Goal: Task Accomplishment & Management: Use online tool/utility

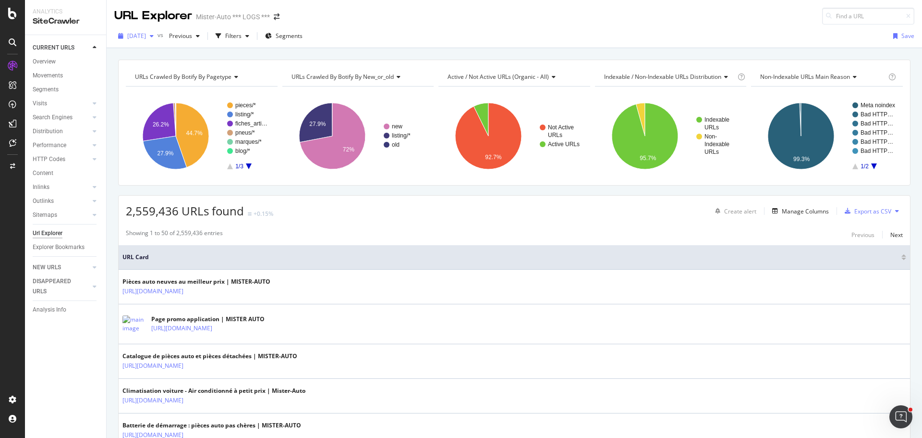
click at [158, 38] on div "button" at bounding box center [152, 36] width 12 height 6
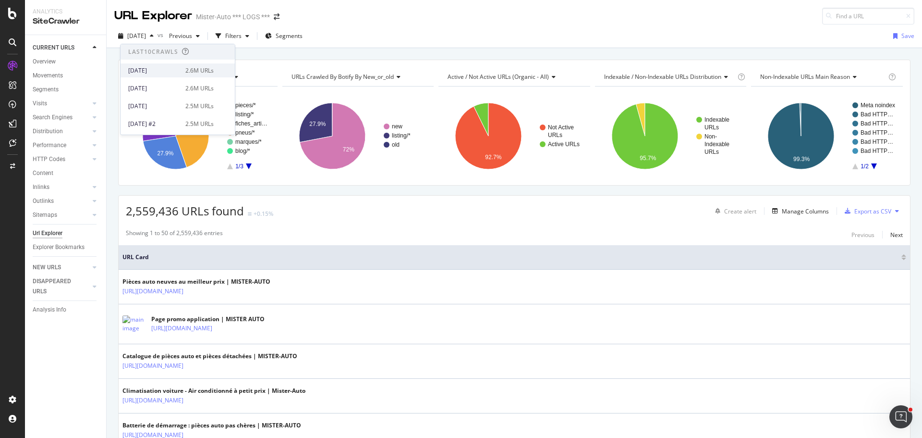
click at [173, 71] on div "[DATE]" at bounding box center [153, 70] width 51 height 9
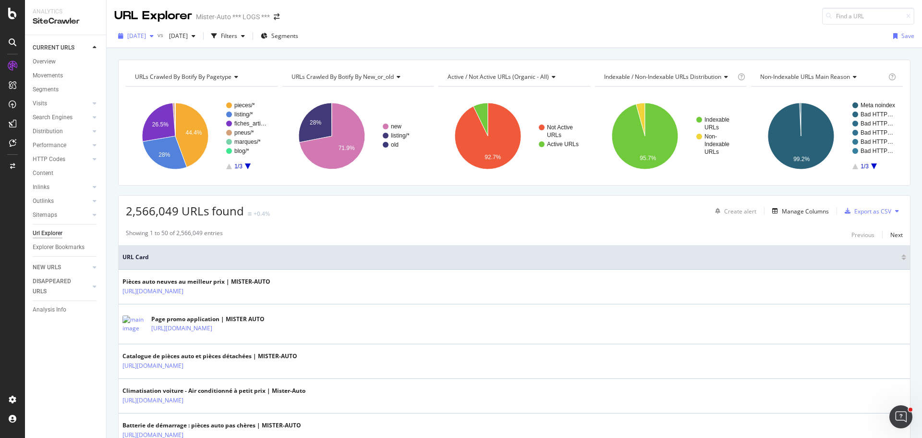
click at [154, 38] on icon "button" at bounding box center [152, 36] width 4 height 6
click at [188, 39] on span "2025 Jul. 17th" at bounding box center [176, 36] width 23 height 8
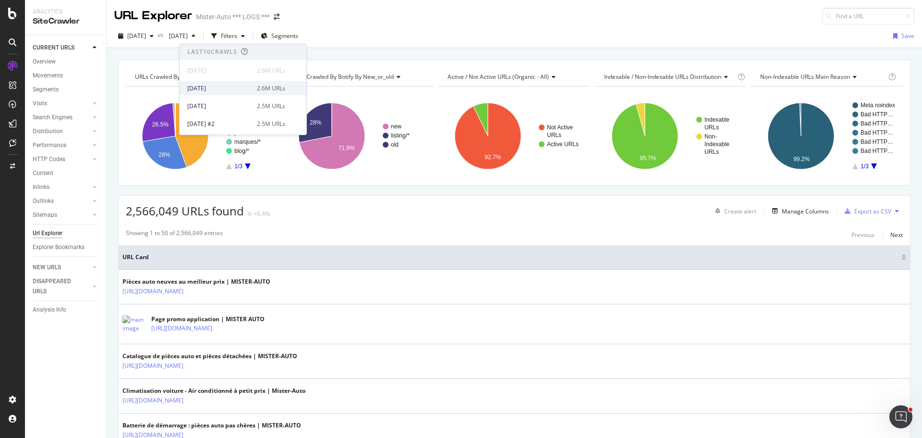
click at [236, 89] on div "2025 Sep. 16th 2.6M URLs" at bounding box center [236, 88] width 98 height 9
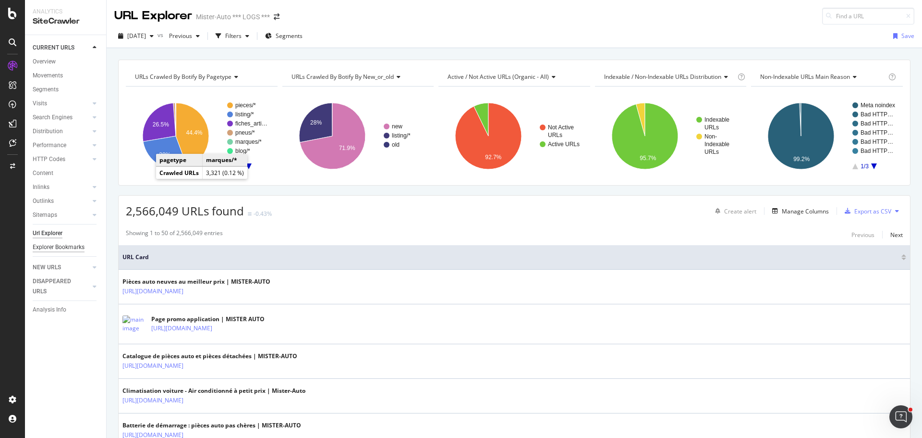
click at [61, 246] on div "Explorer Bookmarks" at bounding box center [59, 247] width 52 height 10
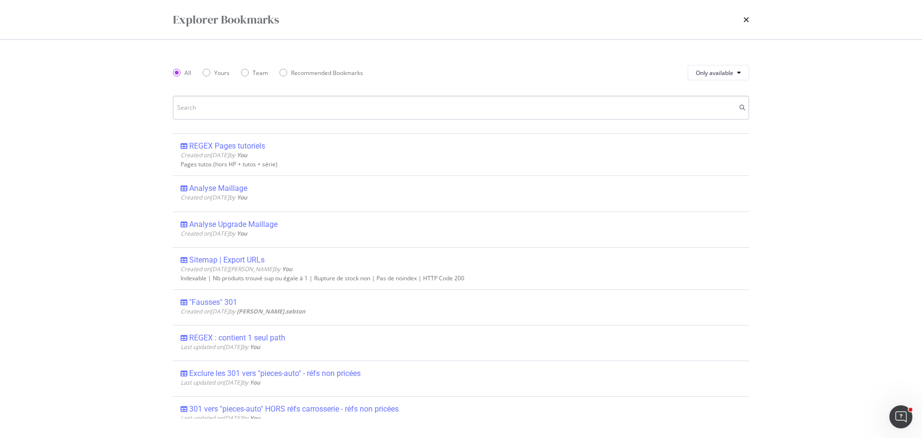
click at [318, 113] on input "modal" at bounding box center [461, 108] width 576 height 24
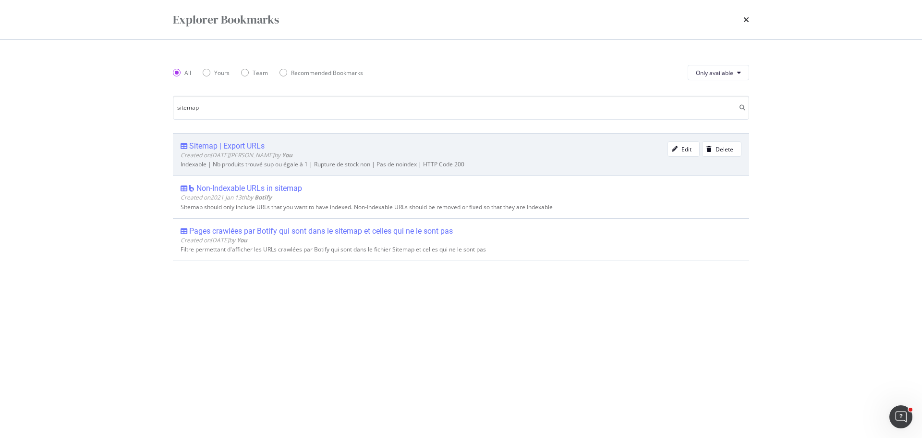
type input "sitemap"
click at [274, 159] on div "Created on 2024 Jan 9th by You" at bounding box center [424, 155] width 487 height 8
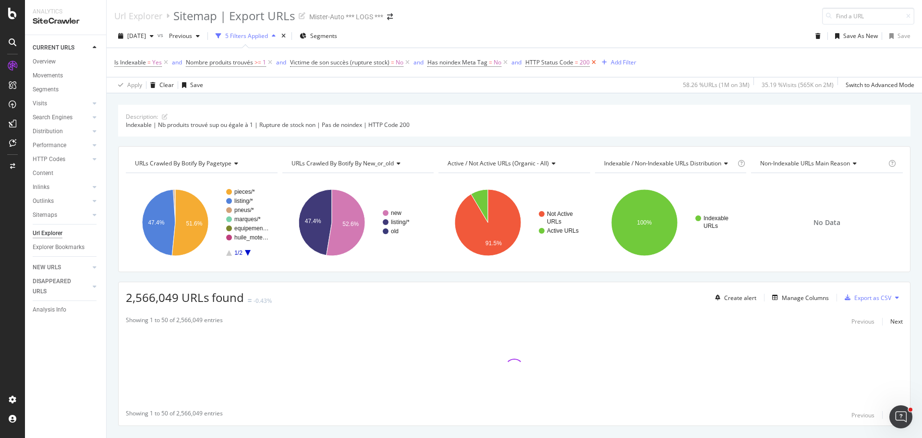
click at [595, 64] on icon at bounding box center [594, 63] width 8 height 10
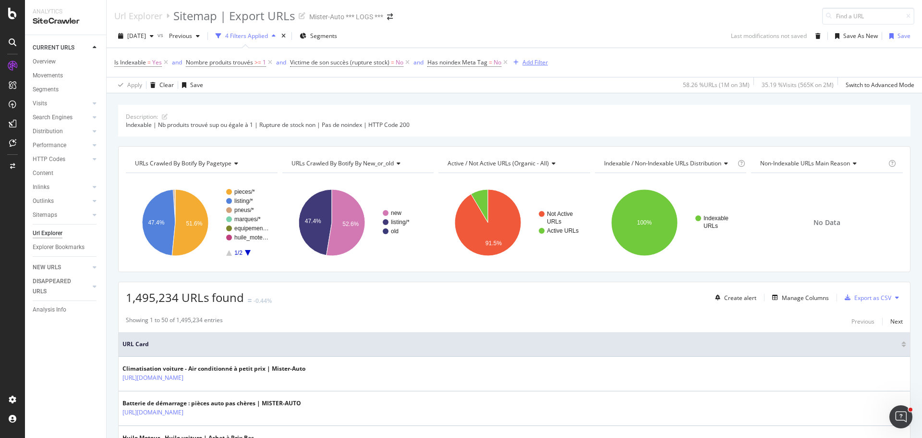
click at [531, 62] on div "Add Filter" at bounding box center [535, 62] width 25 height 8
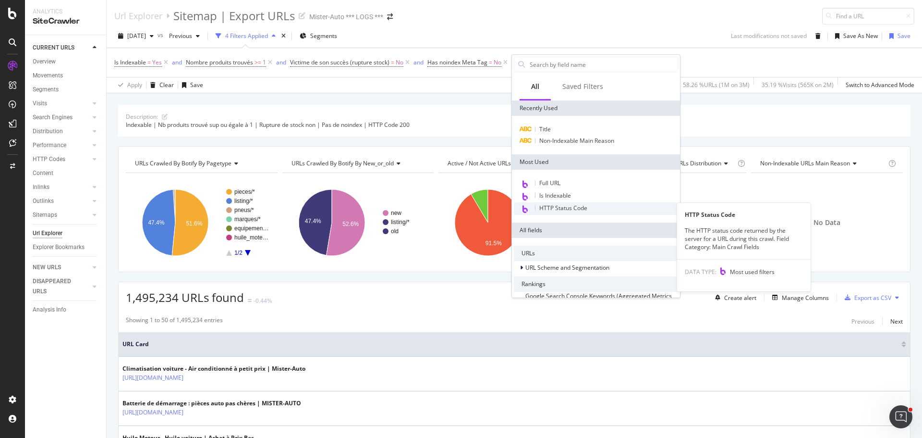
click at [579, 211] on span "HTTP Status Code" at bounding box center [563, 208] width 48 height 8
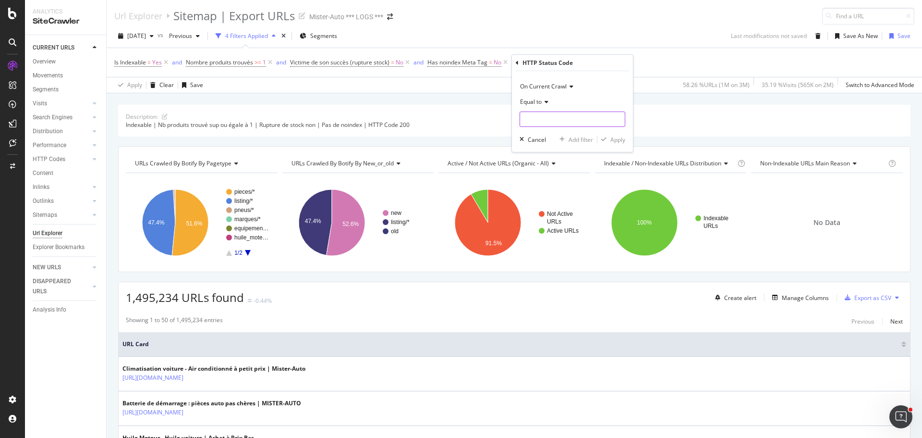
click at [567, 122] on input "number" at bounding box center [573, 118] width 106 height 15
type input "200"
click at [608, 61] on div "HTTP Status Code" at bounding box center [572, 63] width 113 height 16
click at [623, 141] on div "Apply" at bounding box center [618, 139] width 15 height 8
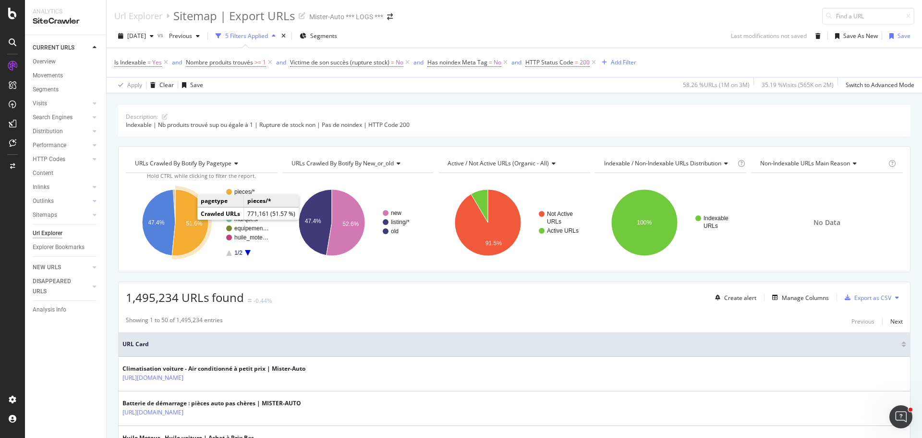
click at [186, 215] on icon "A chart." at bounding box center [190, 222] width 37 height 66
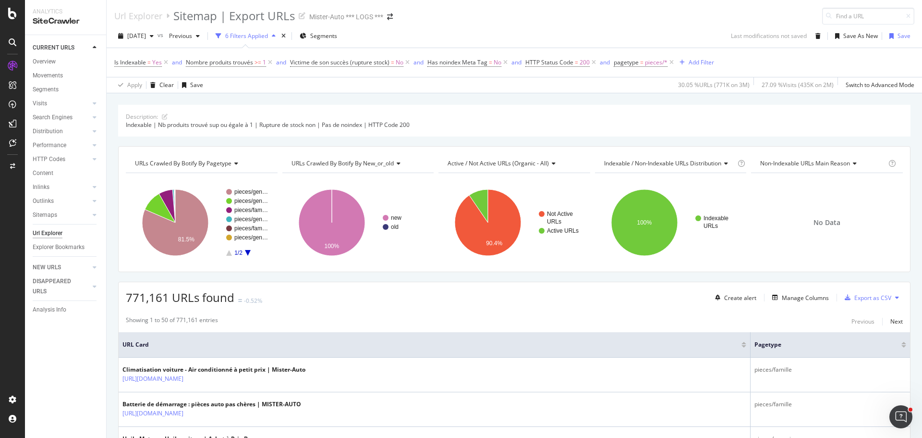
click at [247, 252] on icon "A chart." at bounding box center [248, 253] width 6 height 6
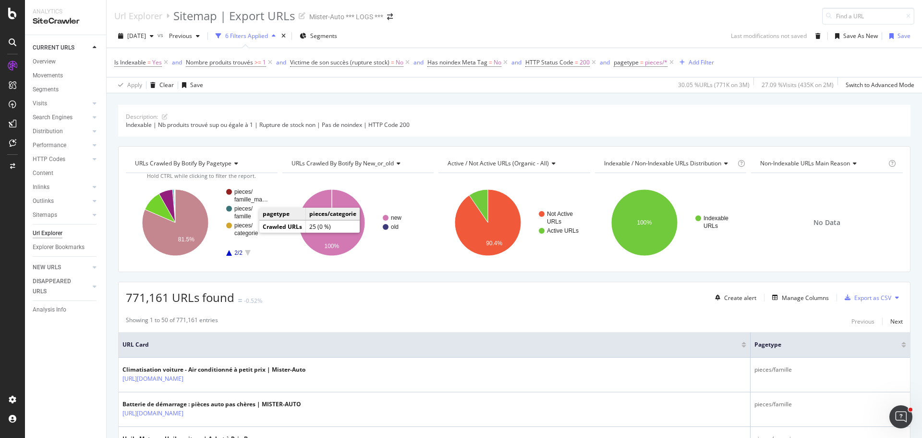
click at [251, 230] on text "categorie" at bounding box center [246, 233] width 24 height 7
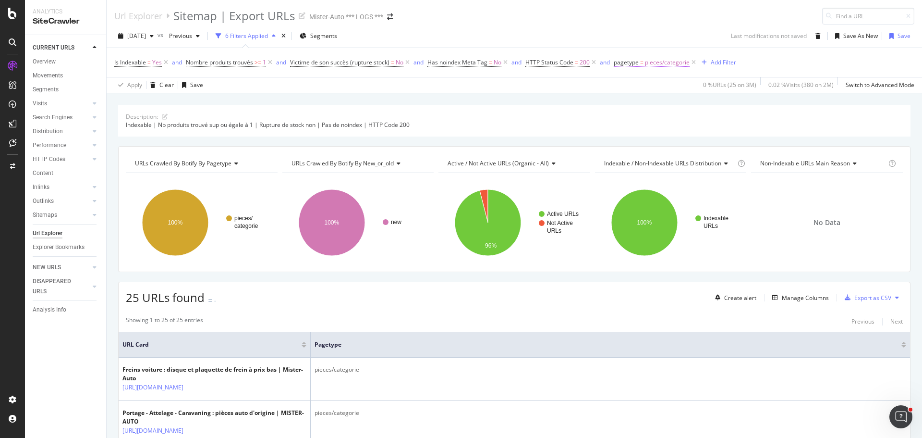
click at [670, 63] on span "pieces/categorie" at bounding box center [667, 62] width 45 height 13
click at [621, 61] on icon at bounding box center [621, 62] width 3 height 6
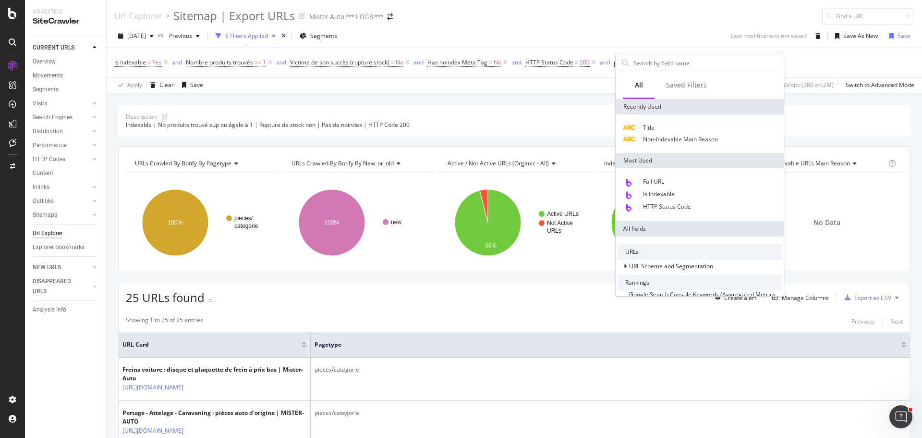
click at [666, 29] on div "2025 Sep. 25th vs Previous 6 Filters Applied Segments Last modifications not sa…" at bounding box center [515, 37] width 816 height 19
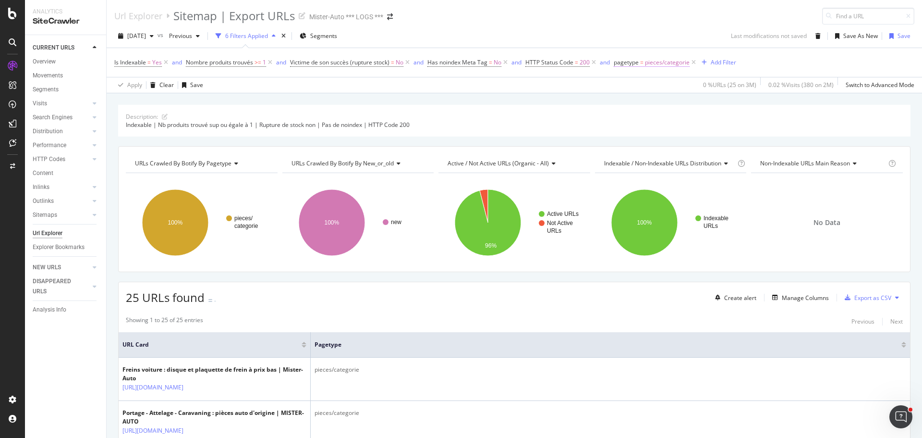
click at [661, 64] on span "pieces/categorie" at bounding box center [667, 62] width 45 height 13
click at [672, 118] on icon at bounding box center [672, 118] width 7 height 6
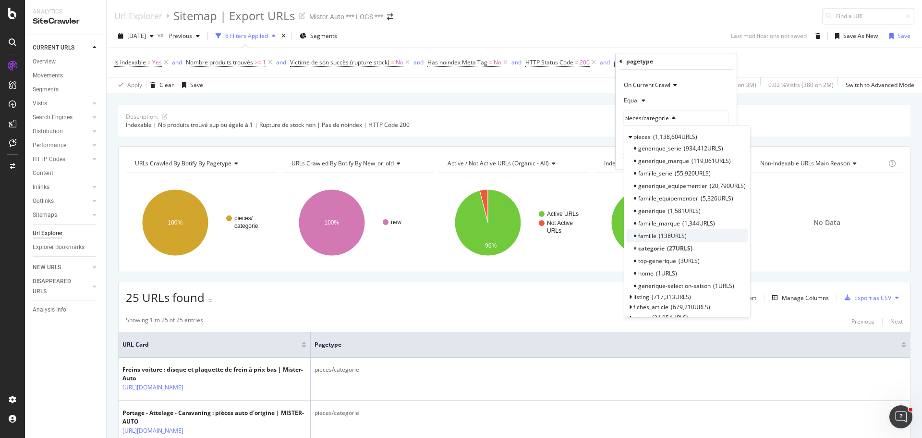
click at [664, 236] on span "138 URLS" at bounding box center [673, 236] width 28 height 8
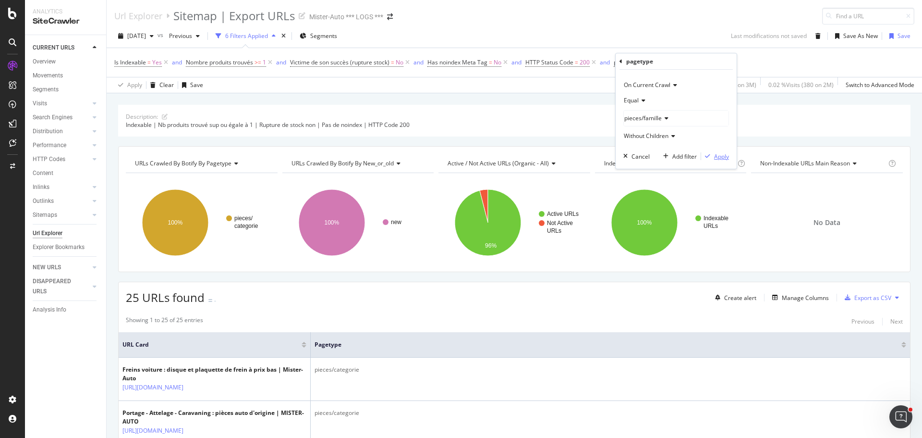
click at [718, 160] on div "Apply" at bounding box center [715, 156] width 28 height 9
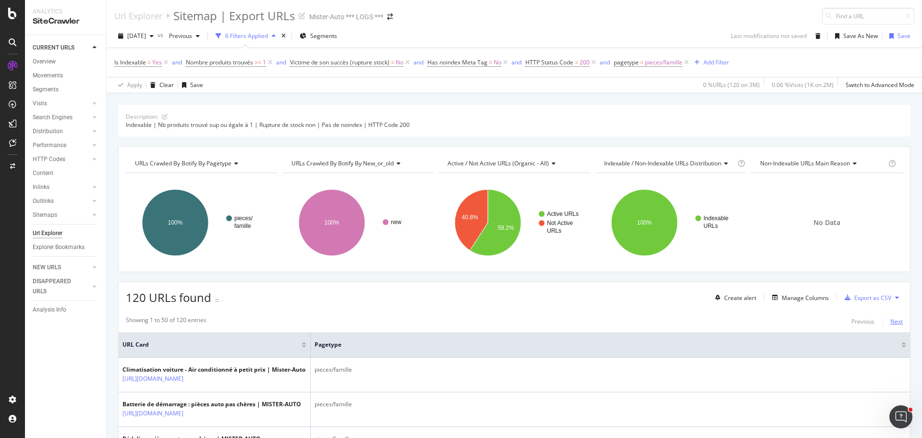
click at [894, 322] on div "Next" at bounding box center [897, 321] width 12 height 8
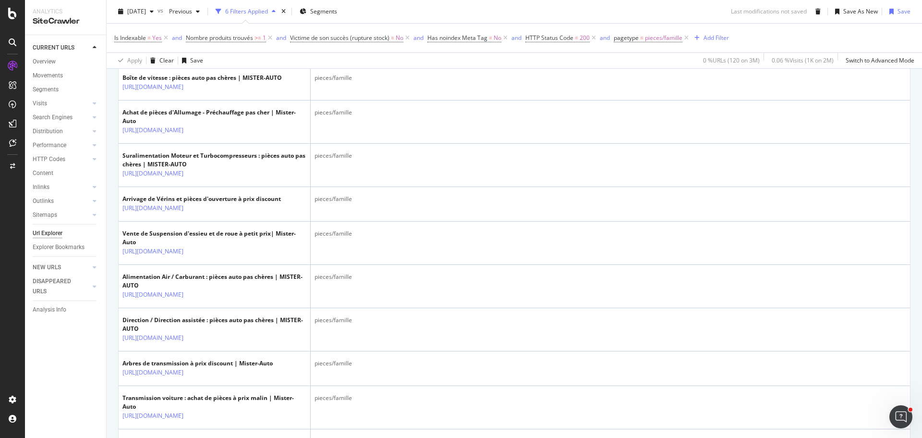
scroll to position [33, 0]
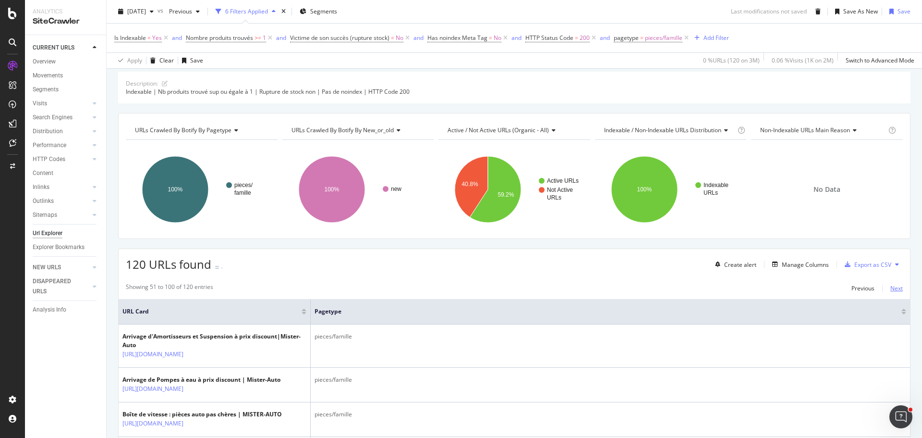
click at [891, 287] on div "Next" at bounding box center [897, 288] width 12 height 8
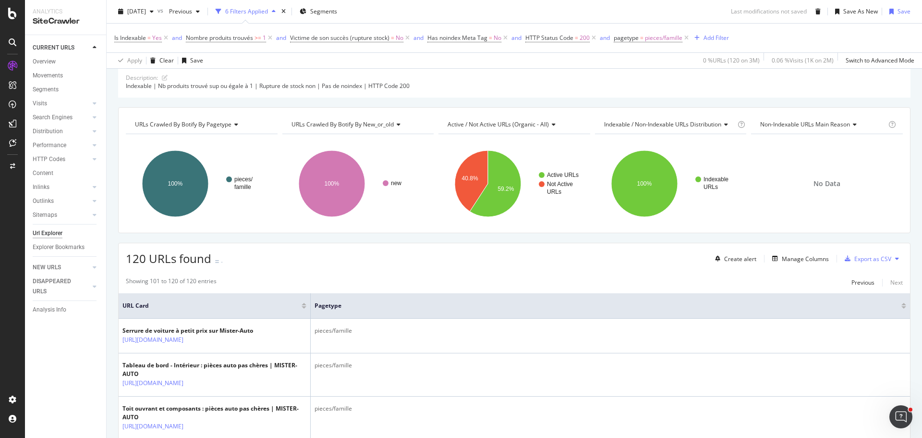
scroll to position [0, 0]
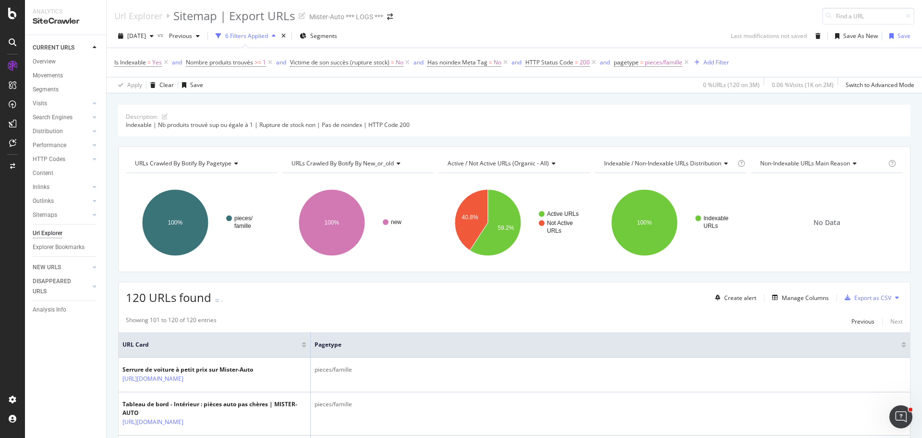
click at [895, 298] on icon at bounding box center [897, 297] width 4 height 6
click at [856, 301] on span "Export XML Sitemaps" at bounding box center [848, 298] width 57 height 9
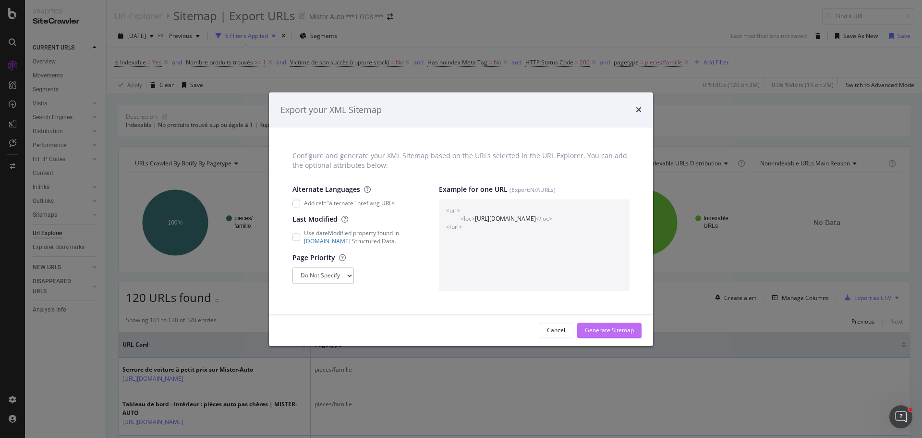
click at [623, 332] on div "Generate Sitemap" at bounding box center [609, 330] width 49 height 8
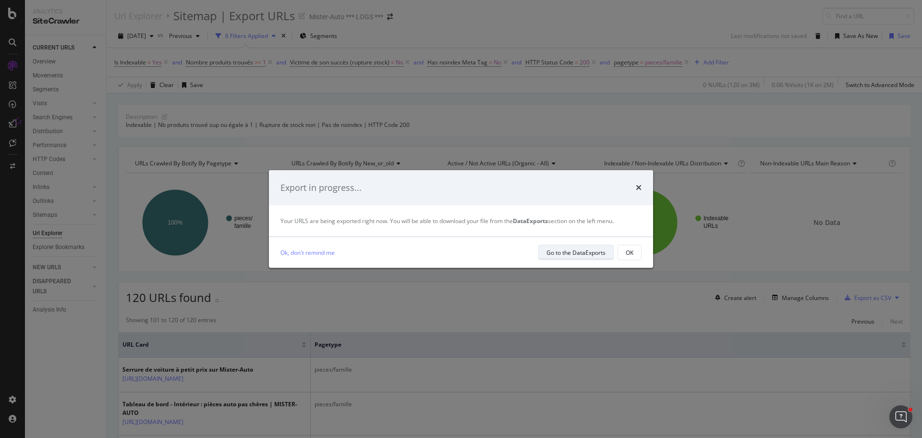
click at [598, 252] on div "Go to the DataExports" at bounding box center [576, 252] width 59 height 8
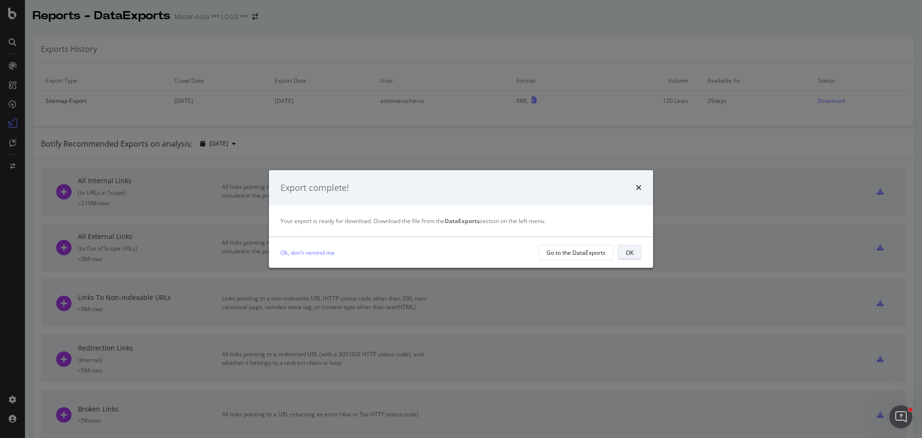
click at [638, 259] on button "OK" at bounding box center [630, 252] width 24 height 15
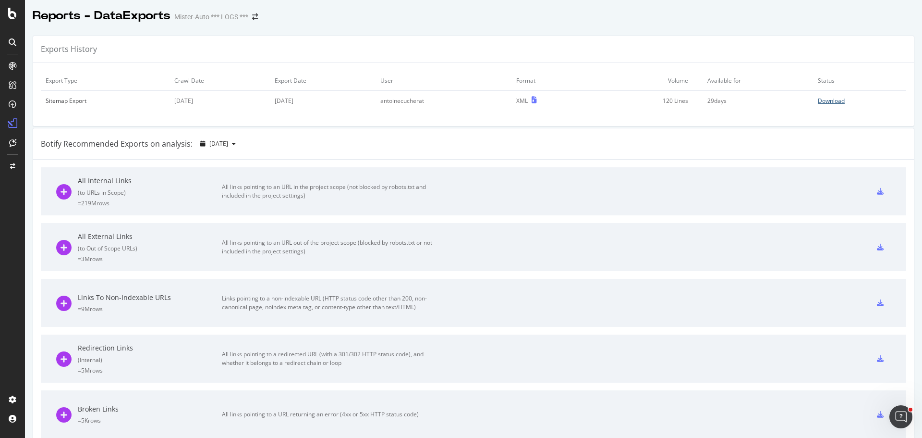
click at [836, 102] on link "Download" at bounding box center [860, 101] width 84 height 8
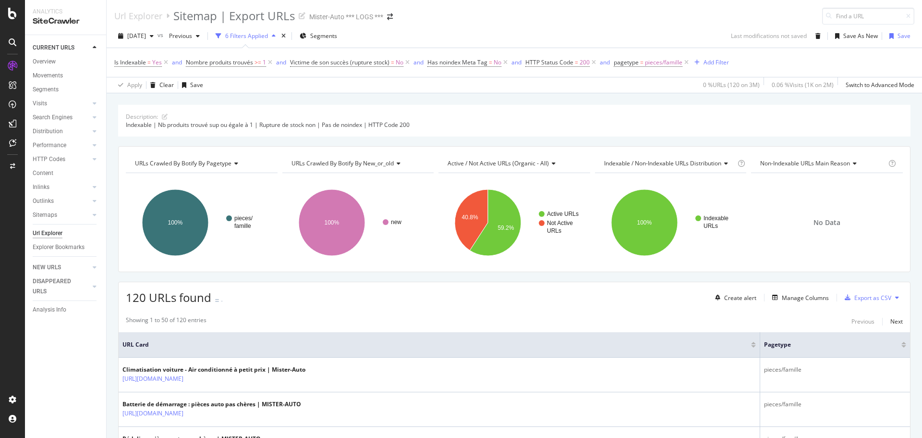
click at [482, 29] on div "2025 Sep. 25th vs Previous 6 Filters Applied Segments Last modifications not sa…" at bounding box center [515, 37] width 816 height 19
click at [665, 65] on span "pieces/famille" at bounding box center [663, 62] width 37 height 13
click at [669, 118] on div "pieces/famille" at bounding box center [676, 117] width 105 height 15
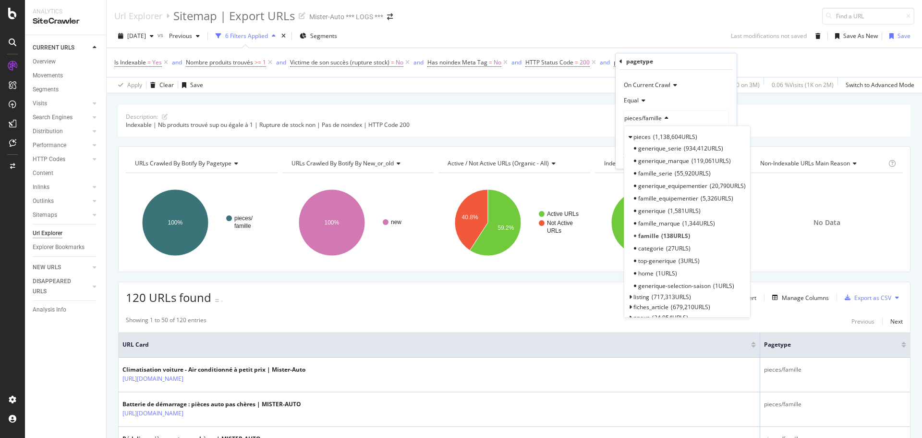
click at [607, 25] on div "2025 Sep. 25th vs Previous 6 Filters Applied Segments Last modifications not sa…" at bounding box center [515, 58] width 816 height 69
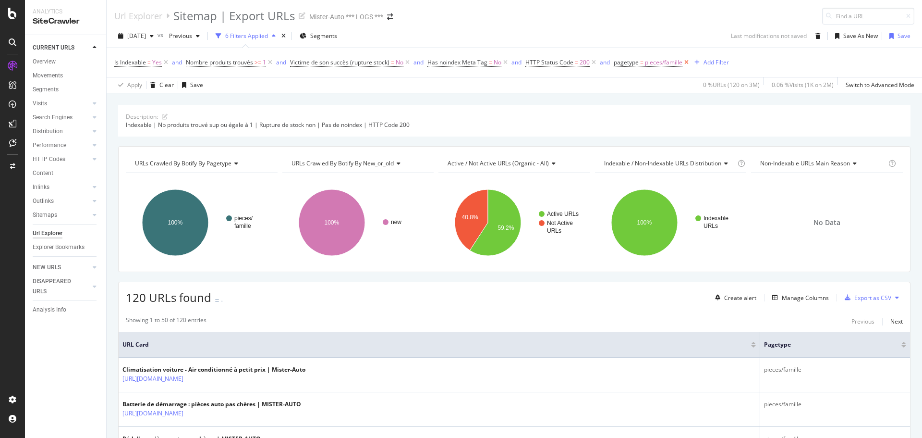
click at [686, 63] on icon at bounding box center [687, 63] width 8 height 10
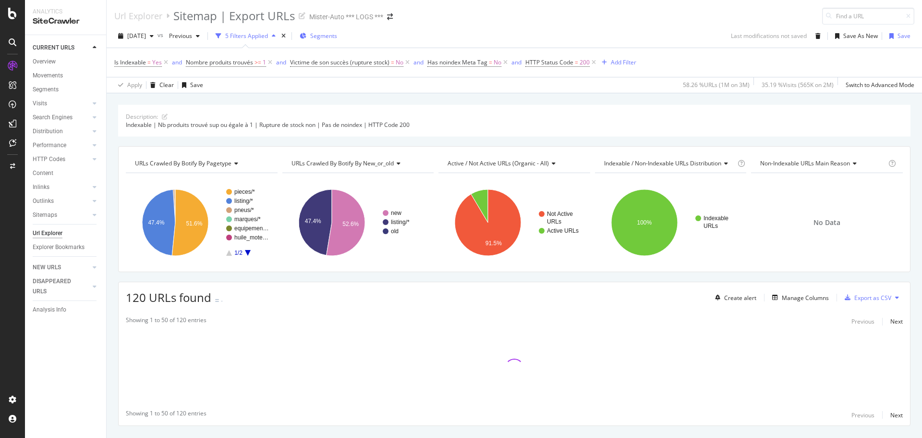
click at [334, 41] on div "Segments" at bounding box center [318, 36] width 37 height 14
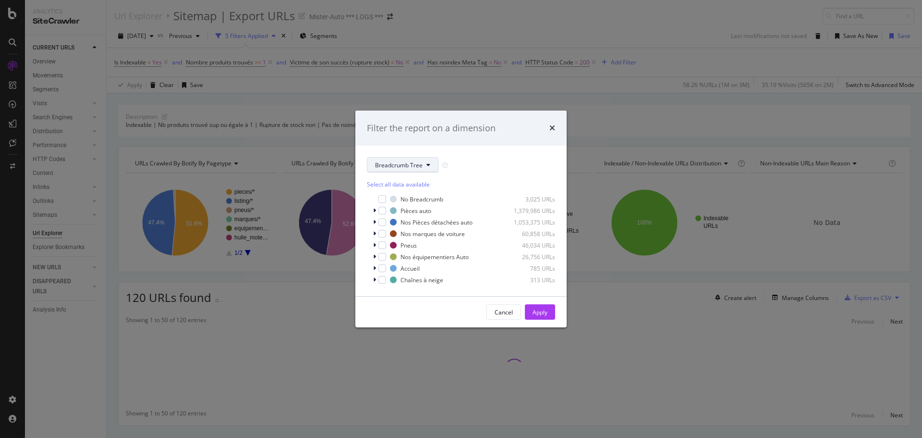
click at [423, 167] on button "Breadcrumb Tree" at bounding box center [403, 164] width 72 height 15
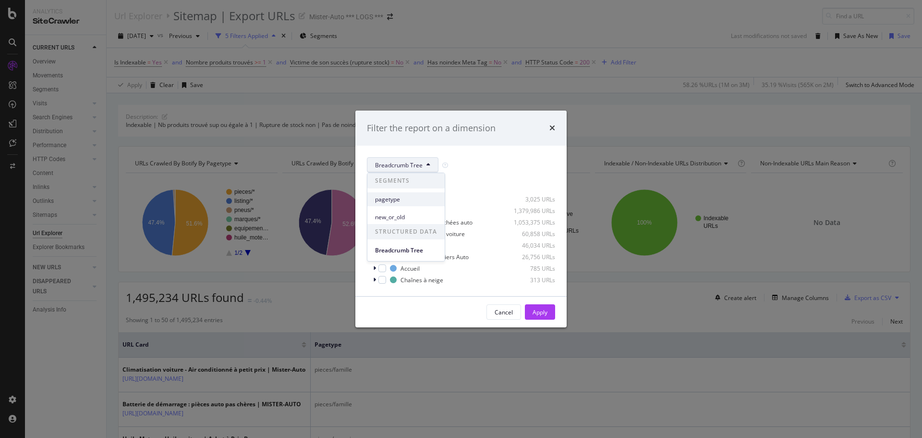
click at [421, 201] on span "pagetype" at bounding box center [406, 199] width 62 height 9
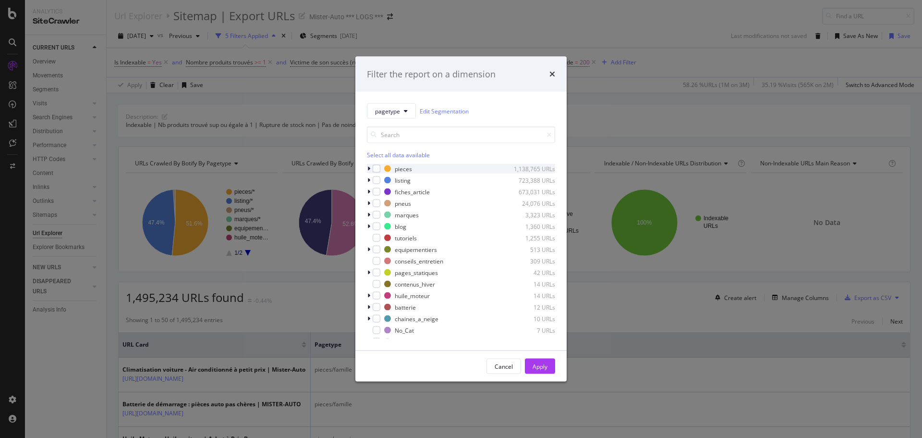
click at [367, 169] on div "pagetype Edit Segmentation Select all data available pieces 1,138,765 URLs list…" at bounding box center [460, 221] width 211 height 258
click at [369, 169] on icon "modal" at bounding box center [368, 169] width 3 height 6
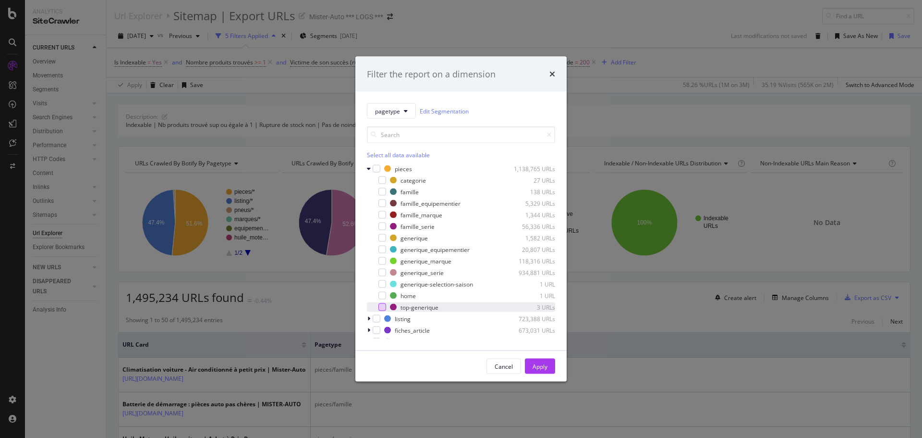
click at [381, 308] on div "modal" at bounding box center [383, 307] width 8 height 8
click at [385, 240] on div "modal" at bounding box center [383, 238] width 8 height 8
click at [539, 367] on div "Apply" at bounding box center [540, 366] width 15 height 8
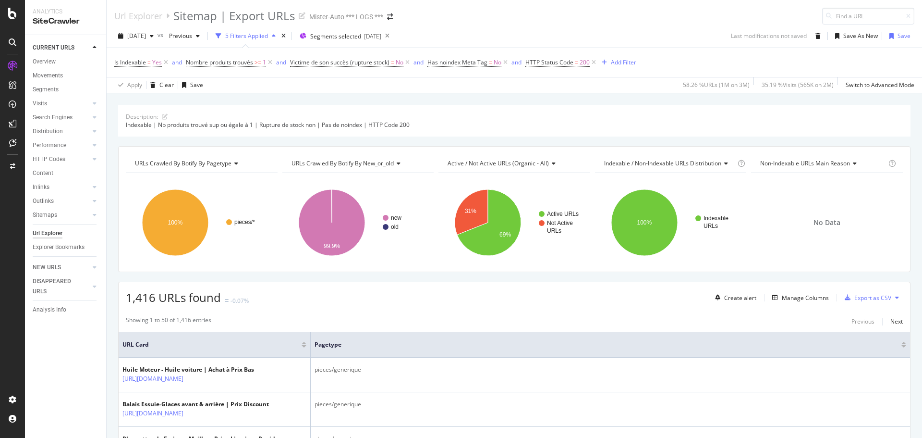
click at [895, 299] on icon at bounding box center [897, 297] width 4 height 6
click at [865, 299] on span "Export XML Sitemaps" at bounding box center [848, 298] width 57 height 9
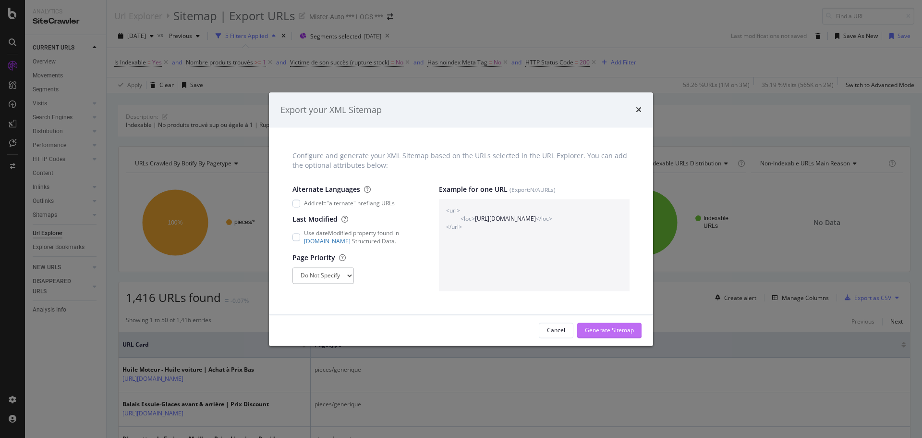
click at [621, 329] on div "Generate Sitemap" at bounding box center [609, 330] width 49 height 8
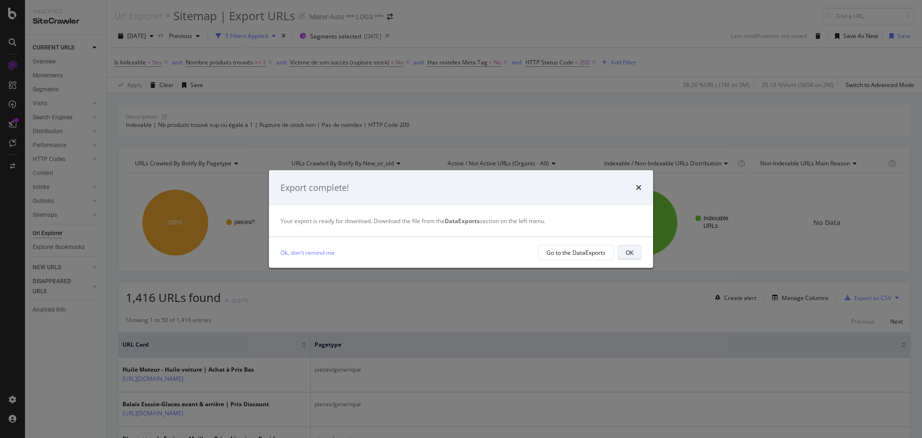
click at [635, 257] on button "OK" at bounding box center [630, 252] width 24 height 15
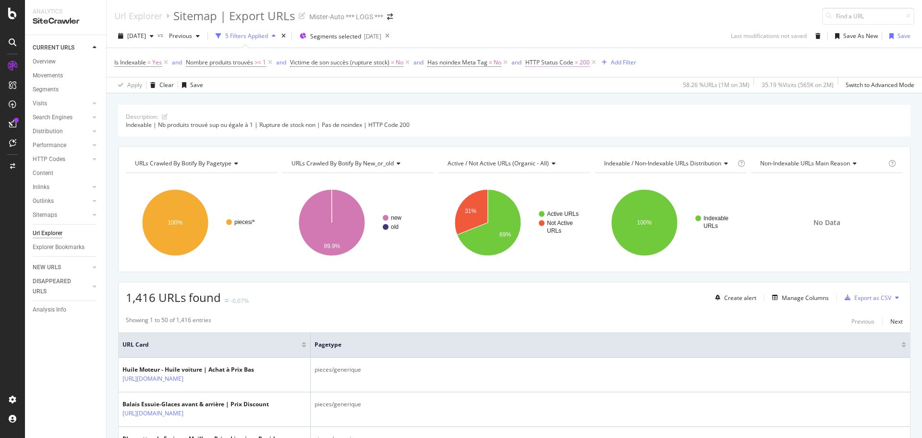
click at [566, 64] on span "HTTP Status Code" at bounding box center [550, 62] width 48 height 8
drag, startPoint x: 591, startPoint y: 36, endPoint x: 483, endPoint y: 35, distance: 107.6
click at [591, 37] on div "2025 Sep. 25th vs Previous 5 Filters Applied Segments selected 2024-11-14 Last …" at bounding box center [515, 37] width 816 height 19
click at [361, 37] on span "Segments selected" at bounding box center [335, 36] width 51 height 8
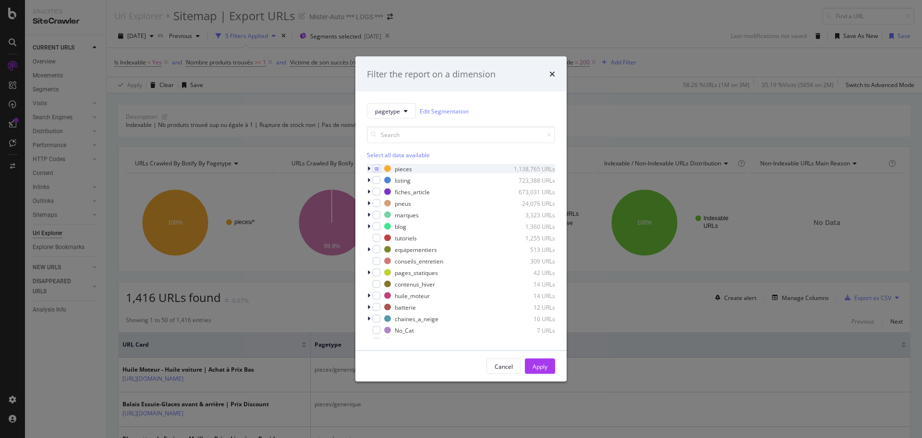
click at [368, 166] on icon "modal" at bounding box center [368, 169] width 3 height 6
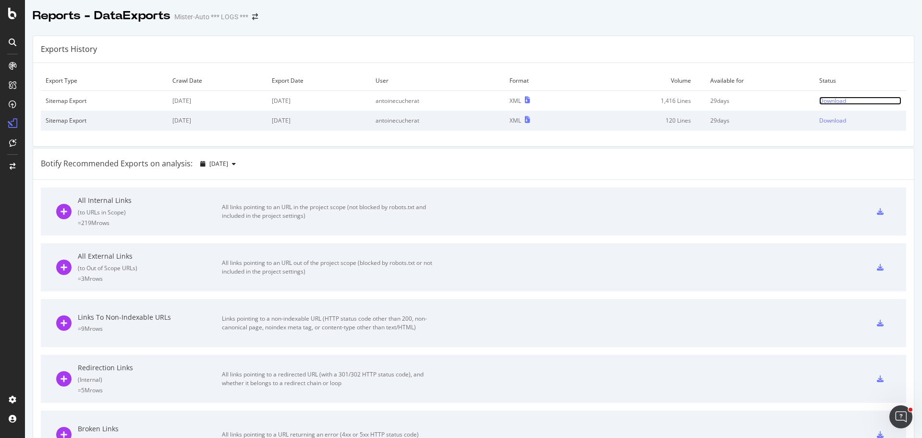
drag, startPoint x: 820, startPoint y: 101, endPoint x: 824, endPoint y: 95, distance: 7.1
click at [820, 101] on div "Download" at bounding box center [833, 101] width 27 height 8
